Goal: Transaction & Acquisition: Purchase product/service

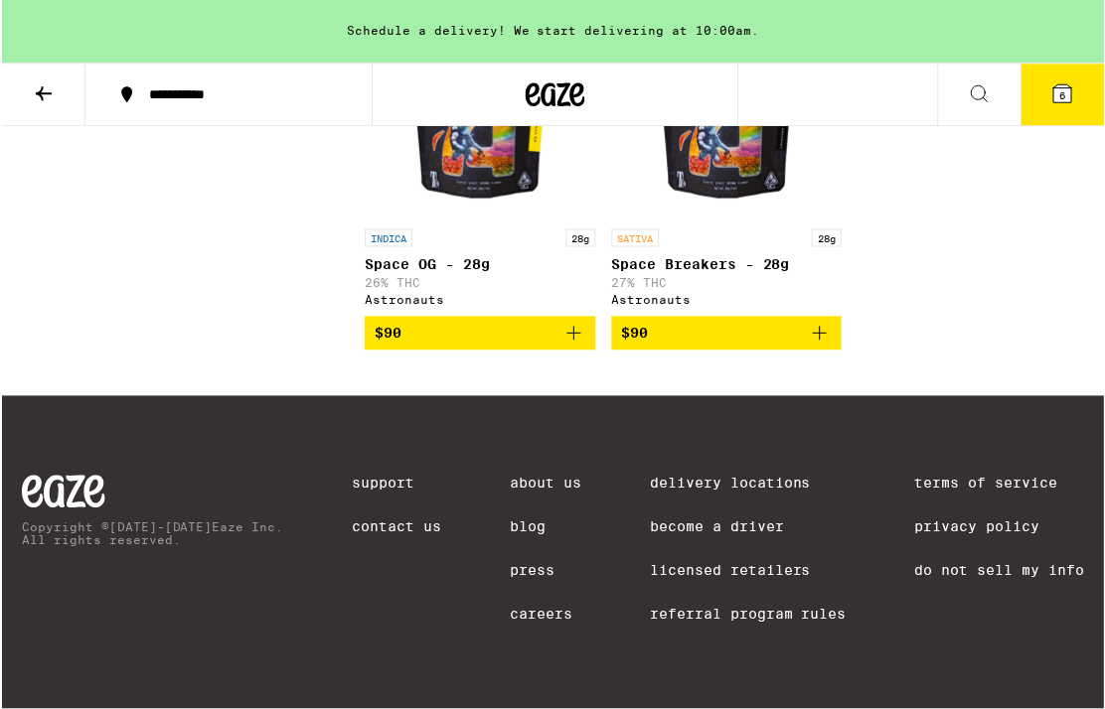
scroll to position [19182, 0]
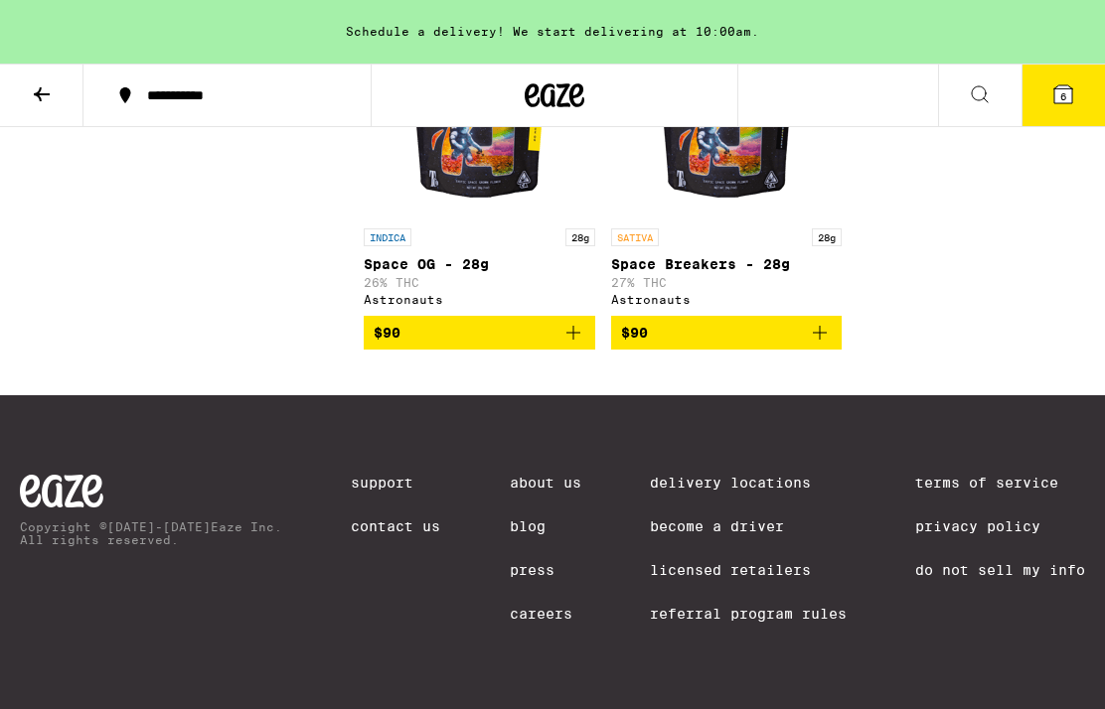
click at [35, 106] on button at bounding box center [41, 96] width 83 height 63
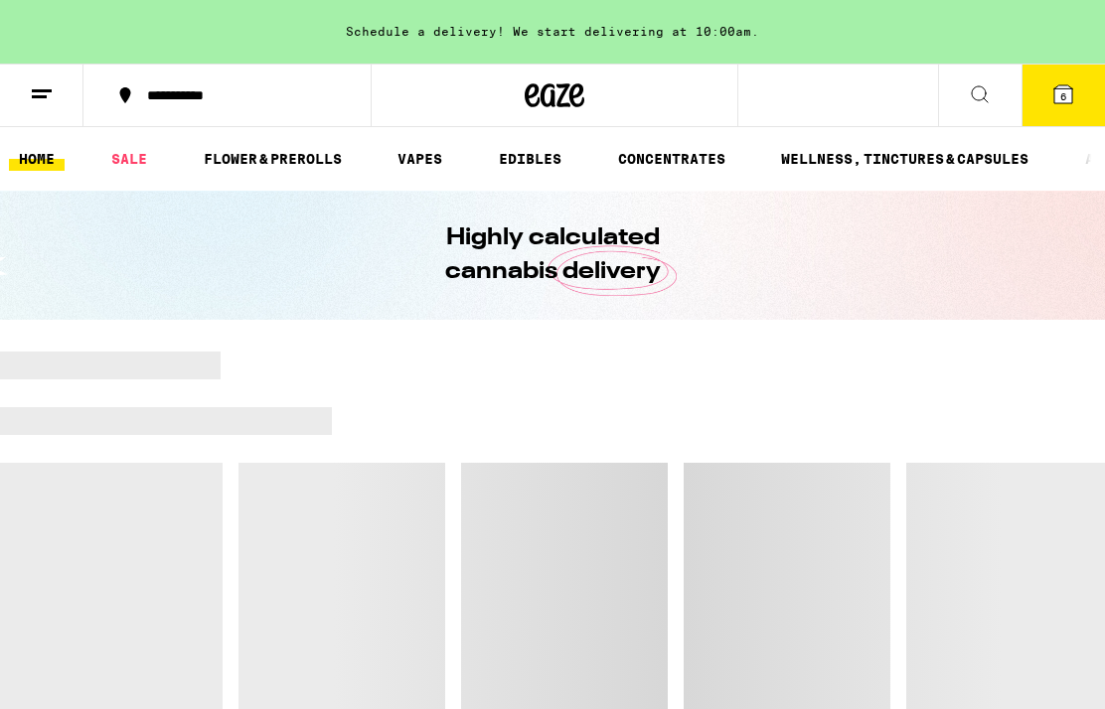
click at [973, 97] on icon at bounding box center [980, 94] width 24 height 24
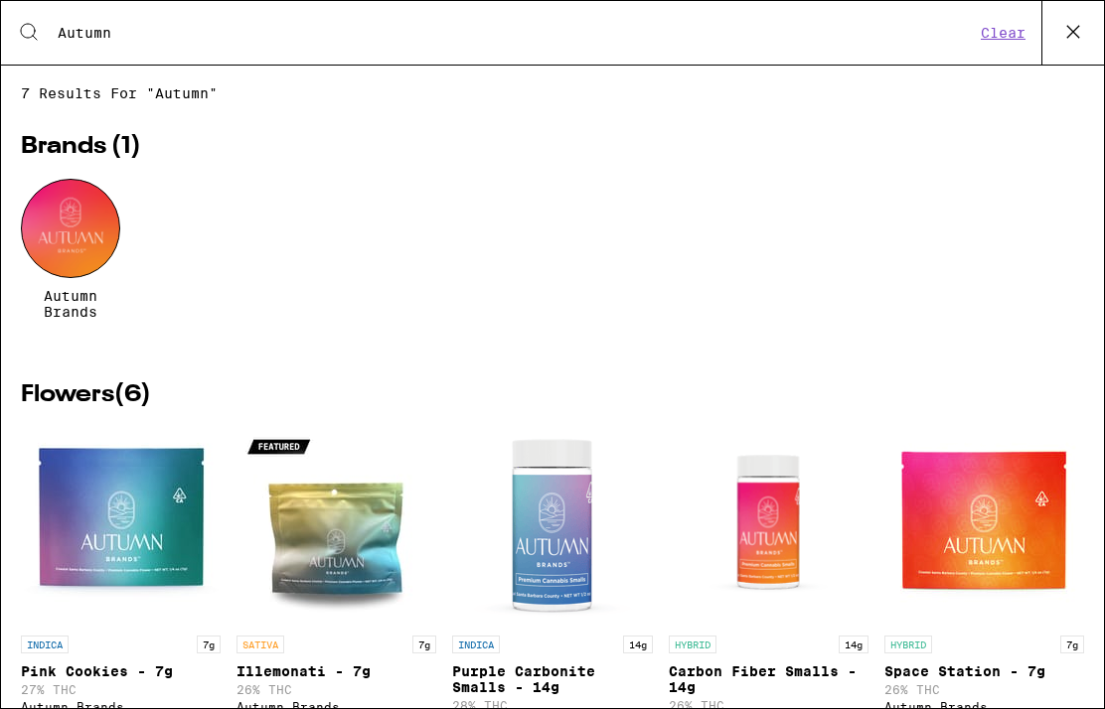
type input "Autumn"
click at [73, 210] on div at bounding box center [70, 228] width 99 height 99
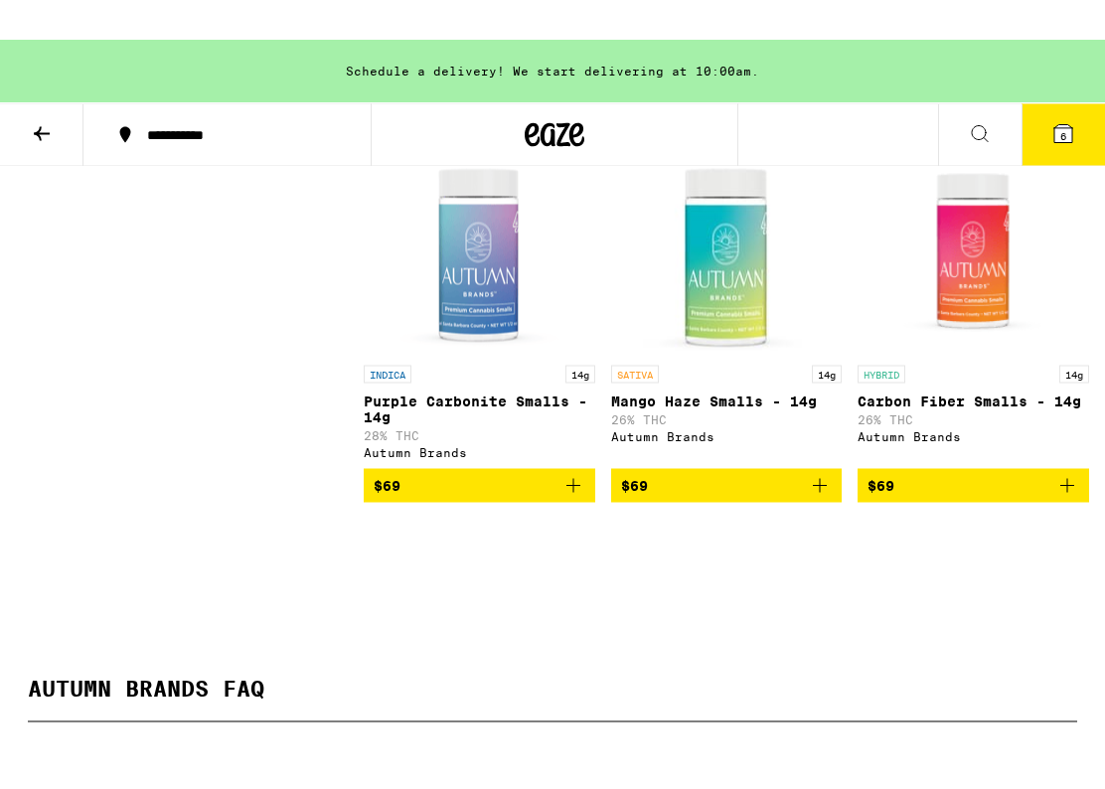
scroll to position [854, 0]
